Goal: Find specific page/section: Locate item on page

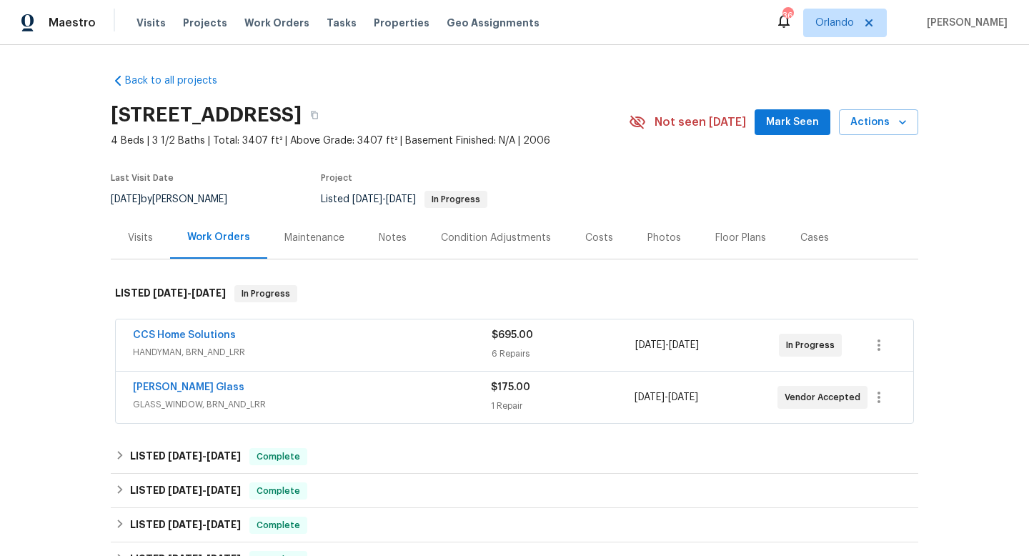
click at [330, 342] on div "CCS Home Solutions" at bounding box center [312, 336] width 359 height 17
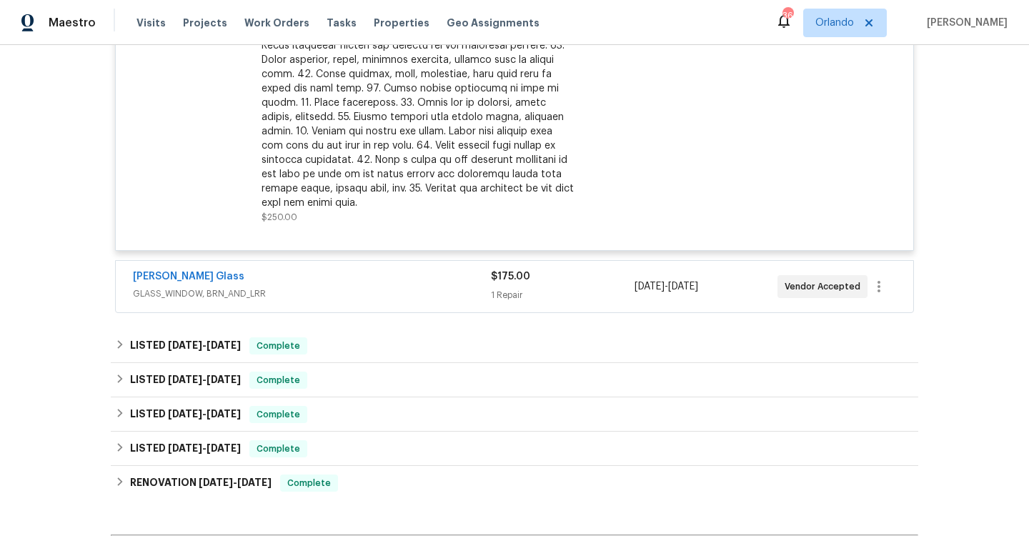
scroll to position [1030, 0]
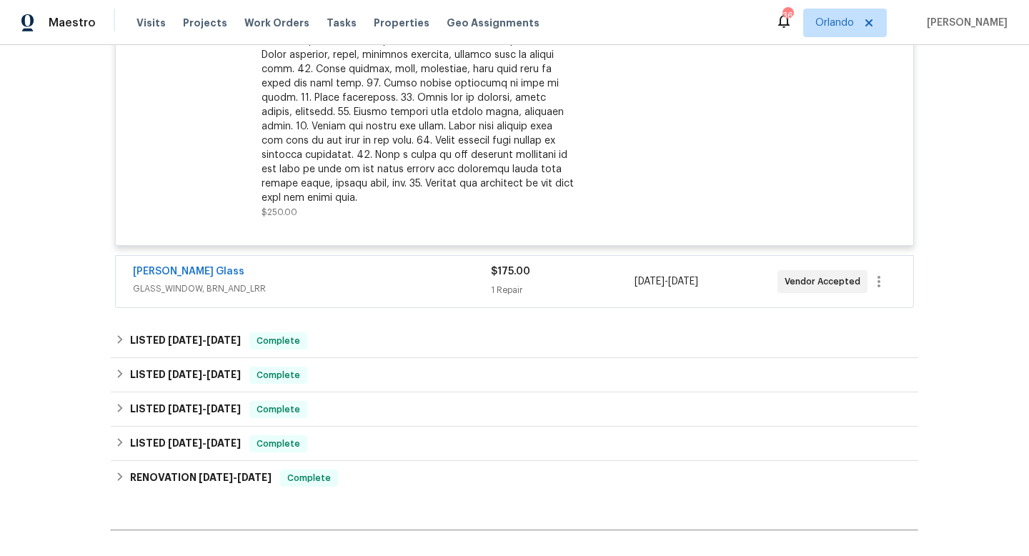
click at [318, 282] on span "GLASS_WINDOW, BRN_AND_LRR" at bounding box center [312, 289] width 358 height 14
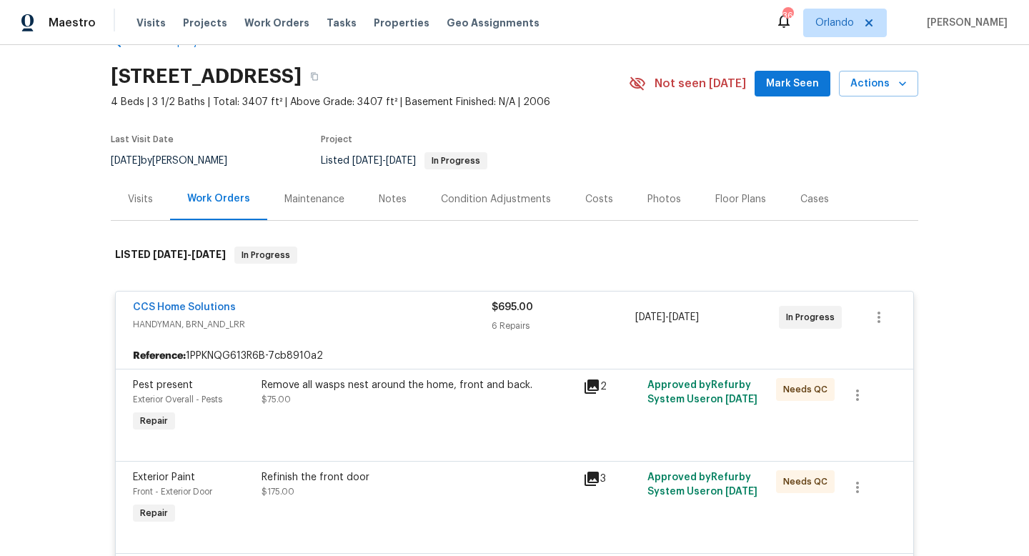
scroll to position [0, 0]
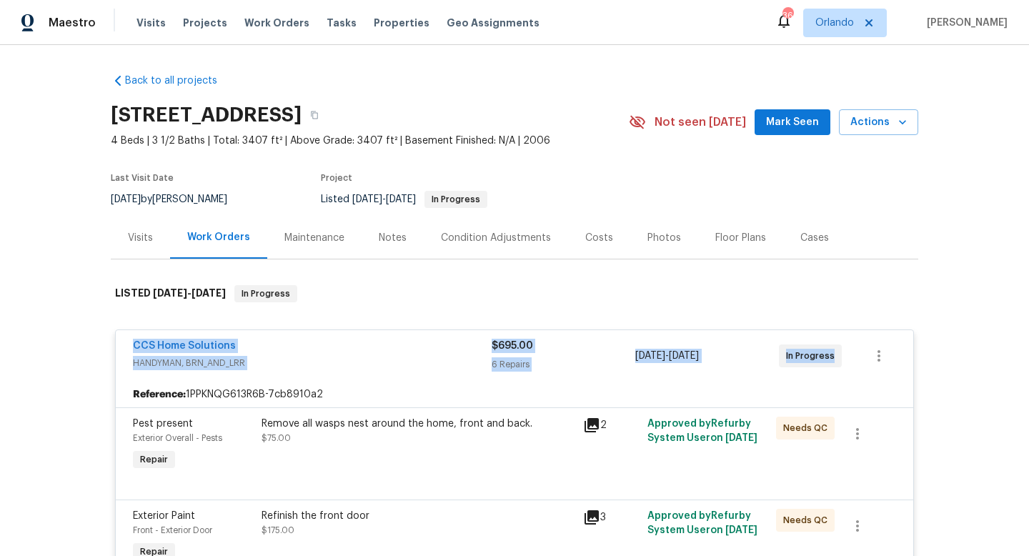
drag, startPoint x: 119, startPoint y: 337, endPoint x: 858, endPoint y: 373, distance: 739.8
click at [860, 377] on div "CCS Home Solutions HANDYMAN, BRN_AND_LRR $695.00 6 Repairs [DATE] - [DATE] In P…" at bounding box center [515, 355] width 798 height 51
copy div "CCS Home Solutions HANDYMAN, BRN_AND_LRR $695.00 6 Repairs [DATE] - [DATE] In P…"
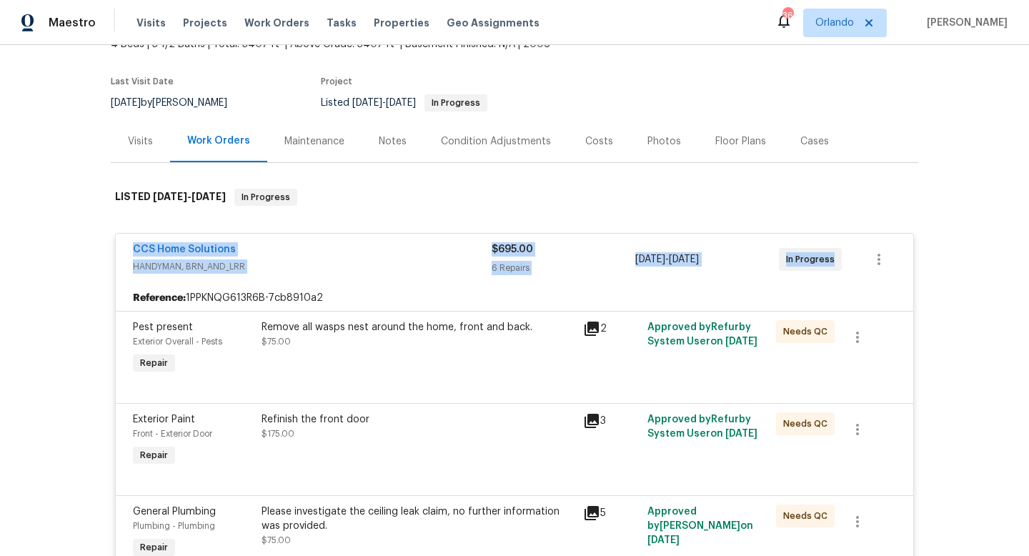
scroll to position [101, 0]
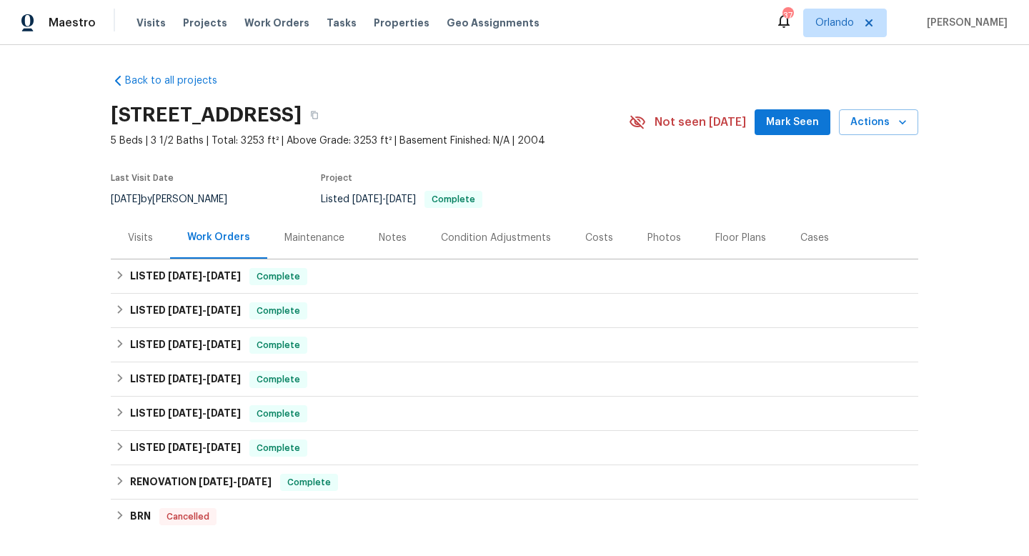
click at [175, 197] on div "[DATE] by [PERSON_NAME]" at bounding box center [178, 199] width 134 height 17
click at [175, 197] on div "9/5/2025 by Stephen Lacy" at bounding box center [178, 199] width 134 height 17
copy div "9/5/2025 by Stephen Lacy"
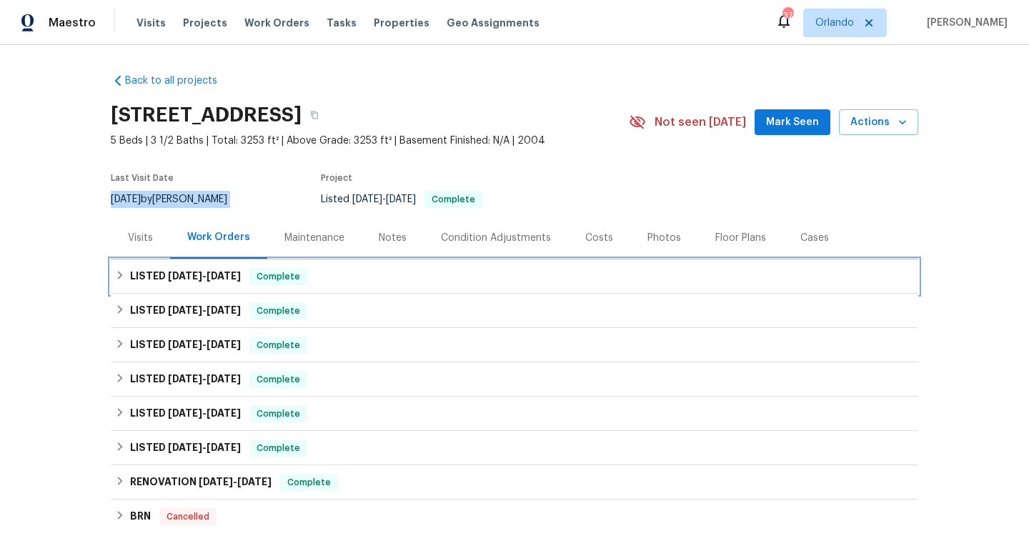
click at [169, 273] on span "9/3/25" at bounding box center [185, 276] width 34 height 10
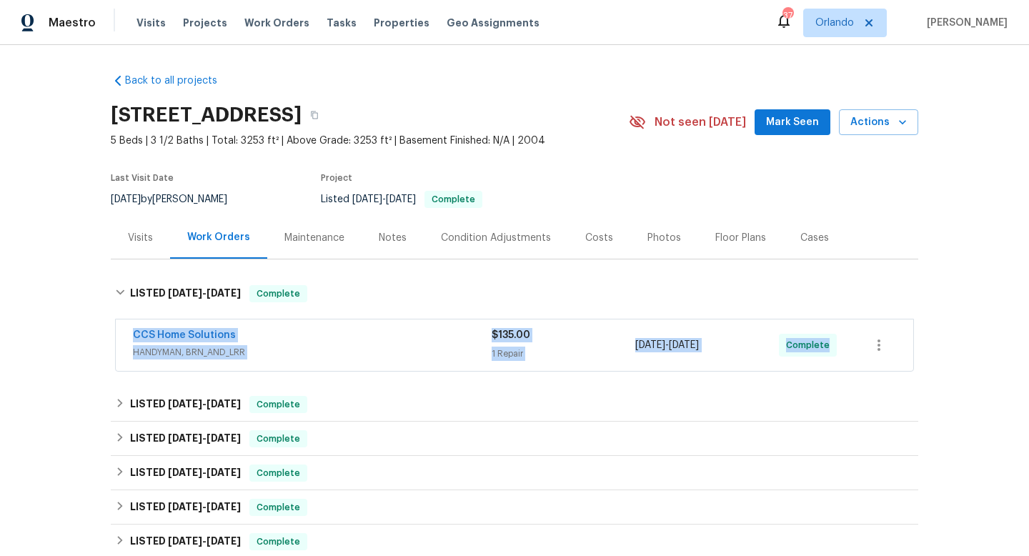
drag, startPoint x: 122, startPoint y: 322, endPoint x: 842, endPoint y: 352, distance: 720.3
click at [842, 352] on div "CCS Home Solutions HANDYMAN, BRN_AND_LRR $135.00 1 Repair 9/3/2025 - 9/4/2025 C…" at bounding box center [515, 344] width 798 height 51
copy div "CCS Home Solutions HANDYMAN, BRN_AND_LRR $135.00 1 Repair 9/3/2025 - 9/4/2025 C…"
